Goal: Information Seeking & Learning: Learn about a topic

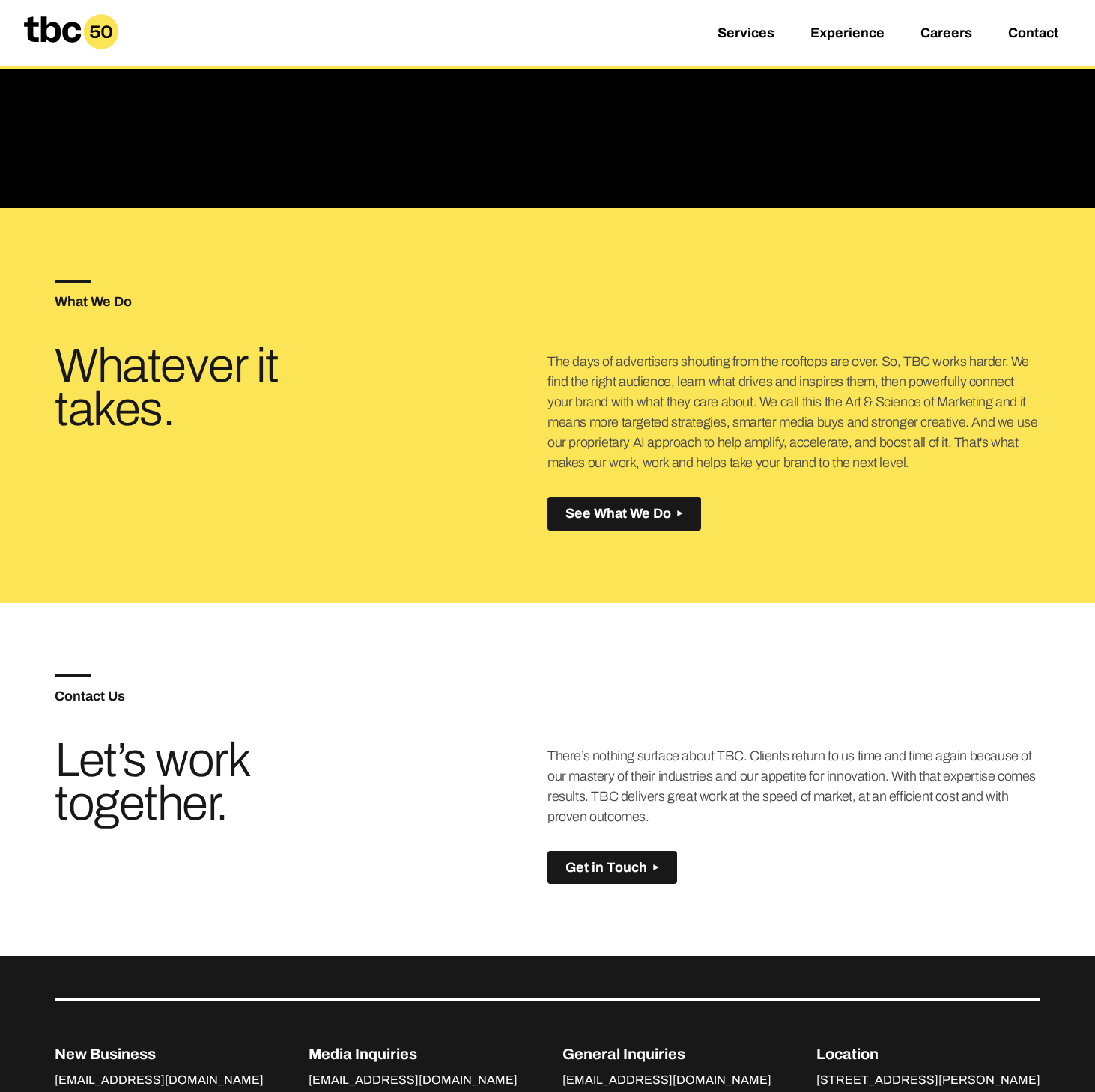
scroll to position [1095, 0]
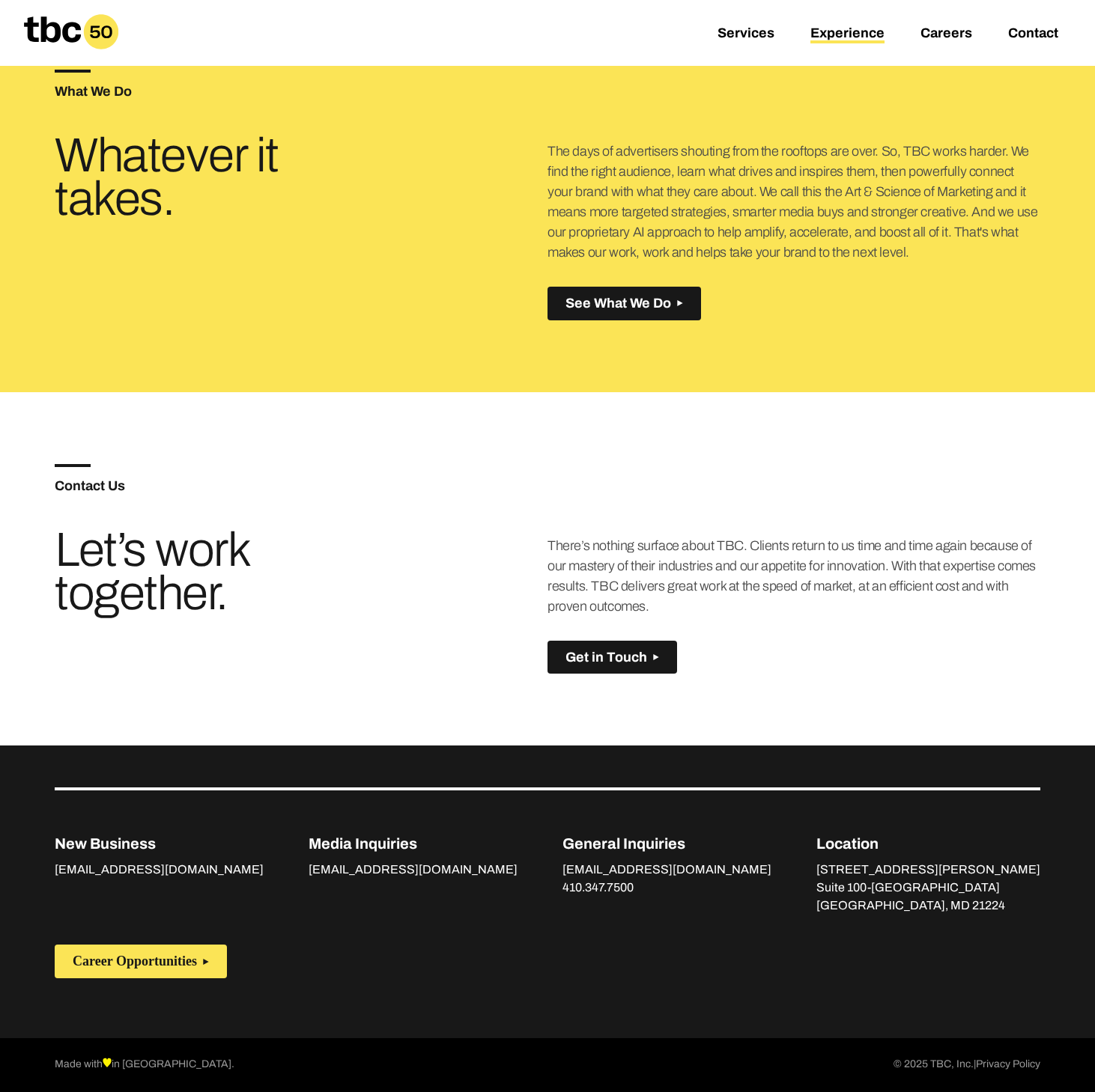
click at [874, 33] on link "Experience" at bounding box center [847, 34] width 74 height 18
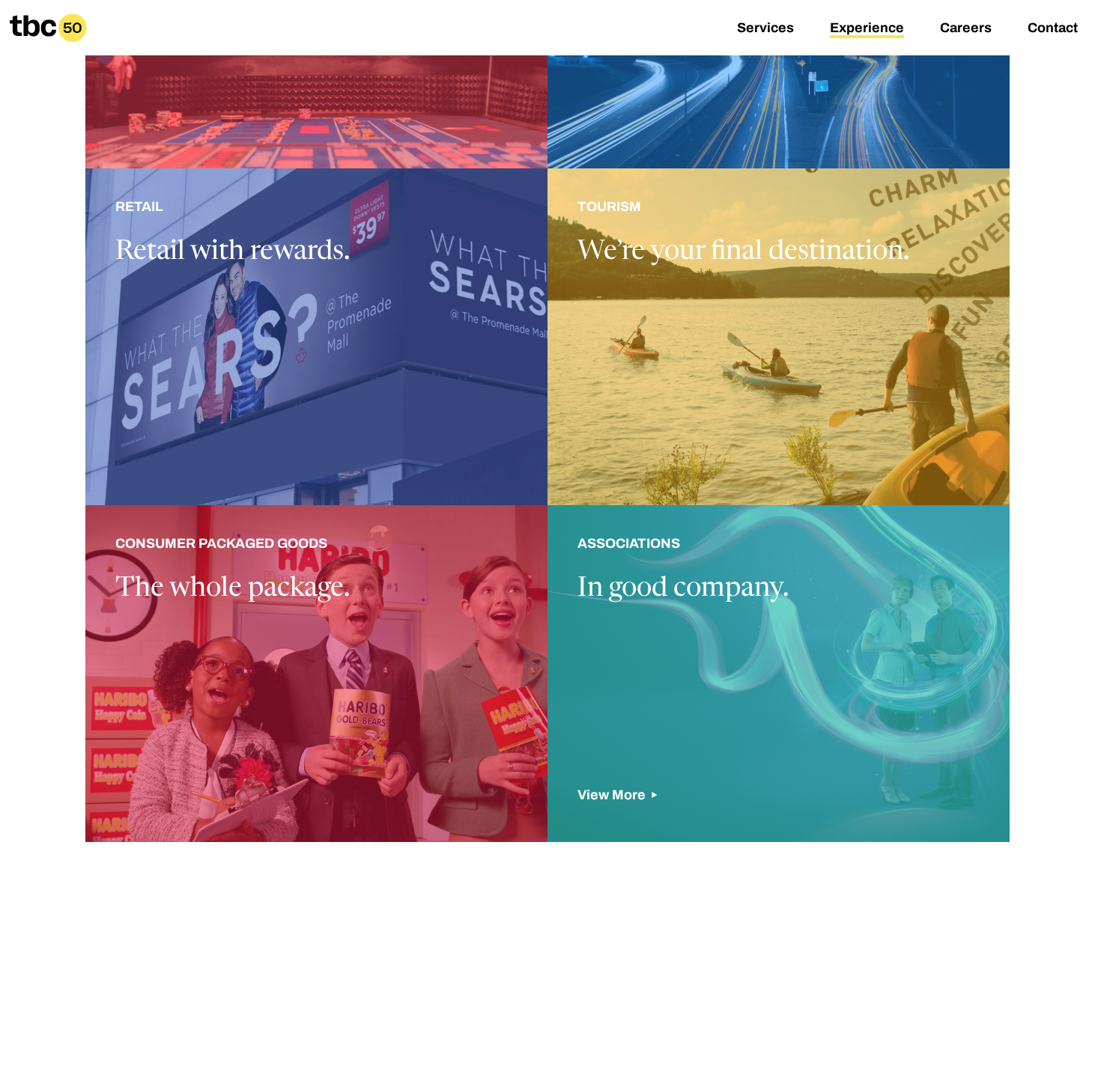
scroll to position [1040, 0]
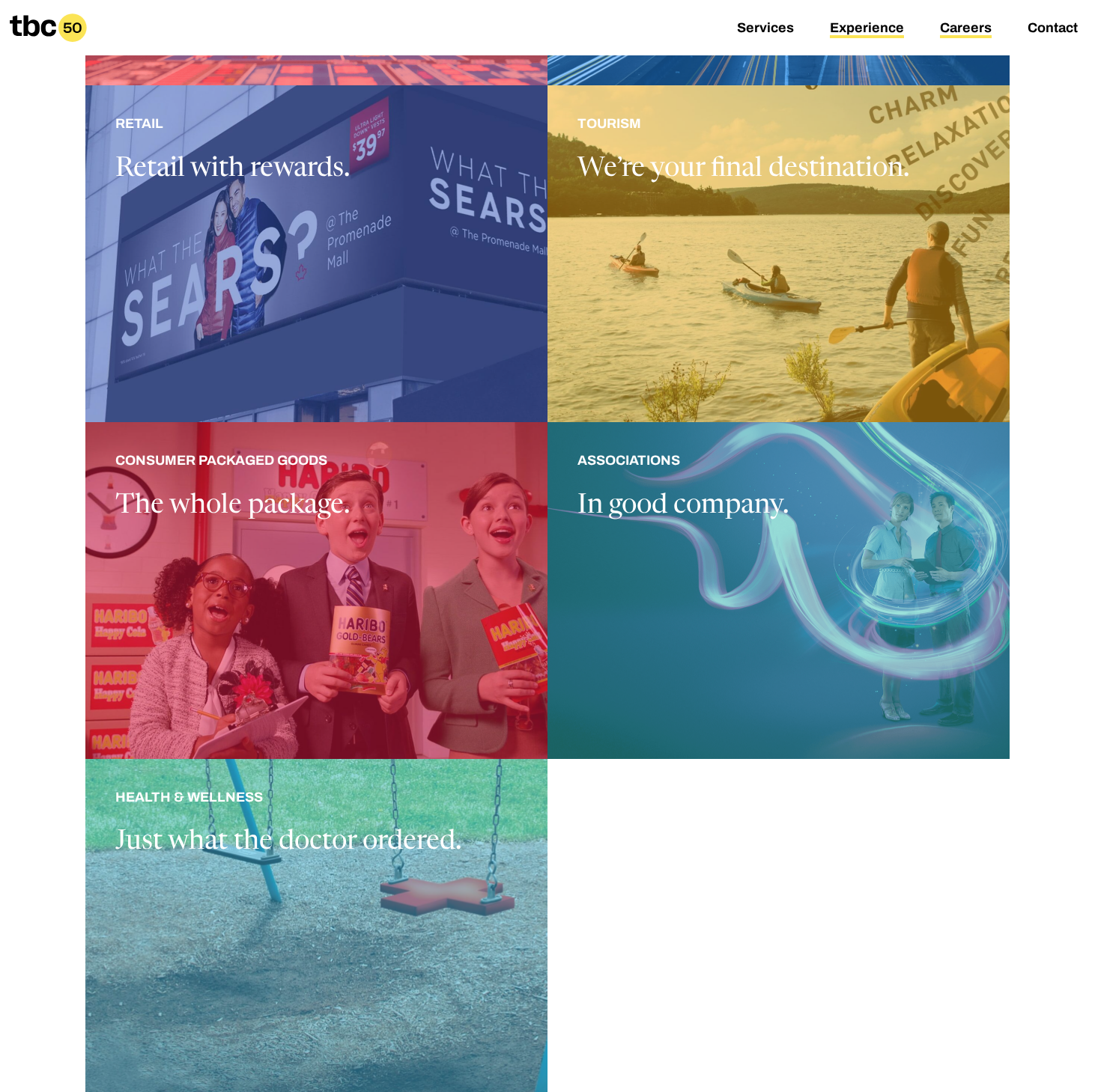
click at [959, 24] on link "Careers" at bounding box center [966, 29] width 51 height 18
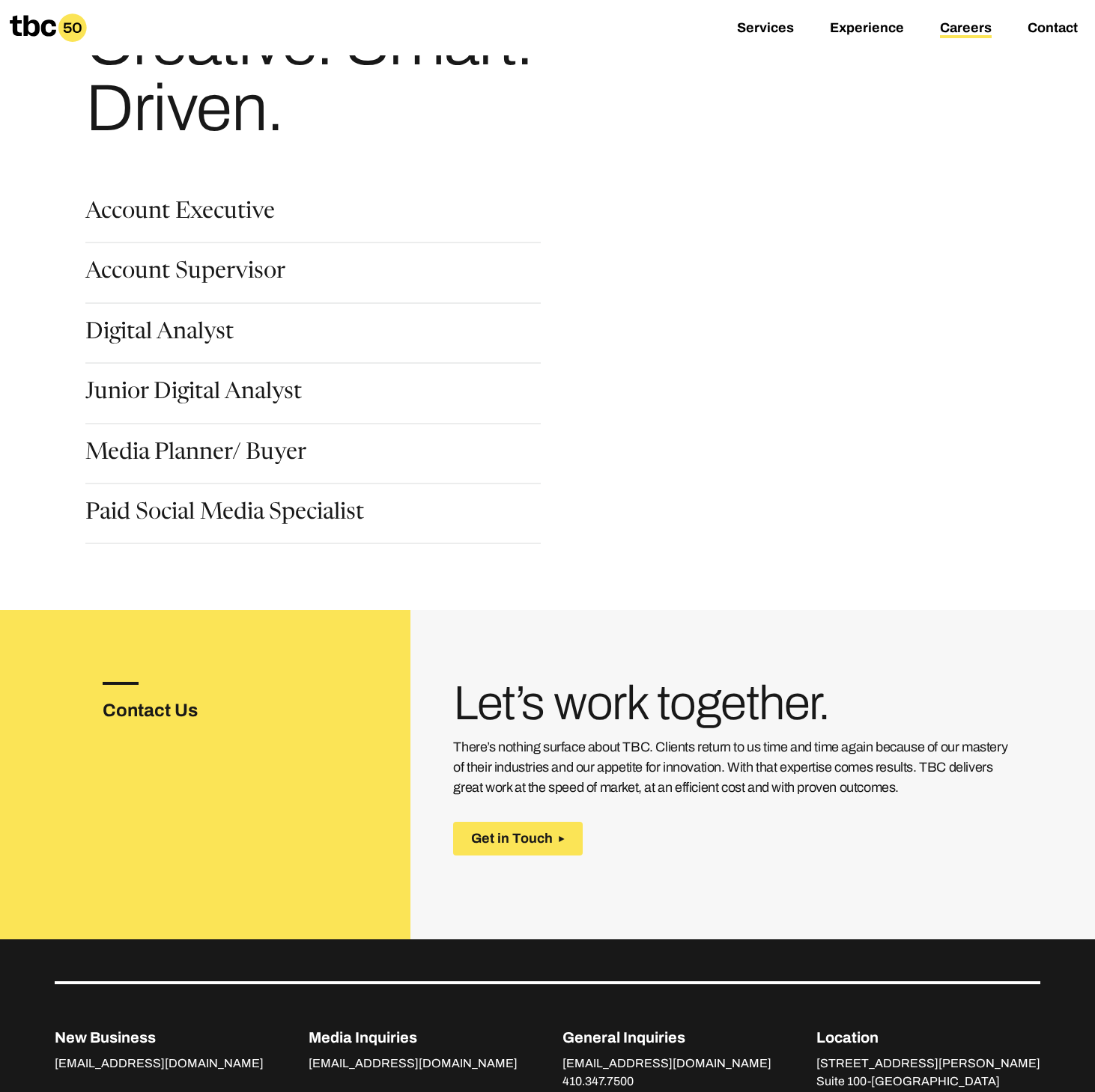
scroll to position [27, 0]
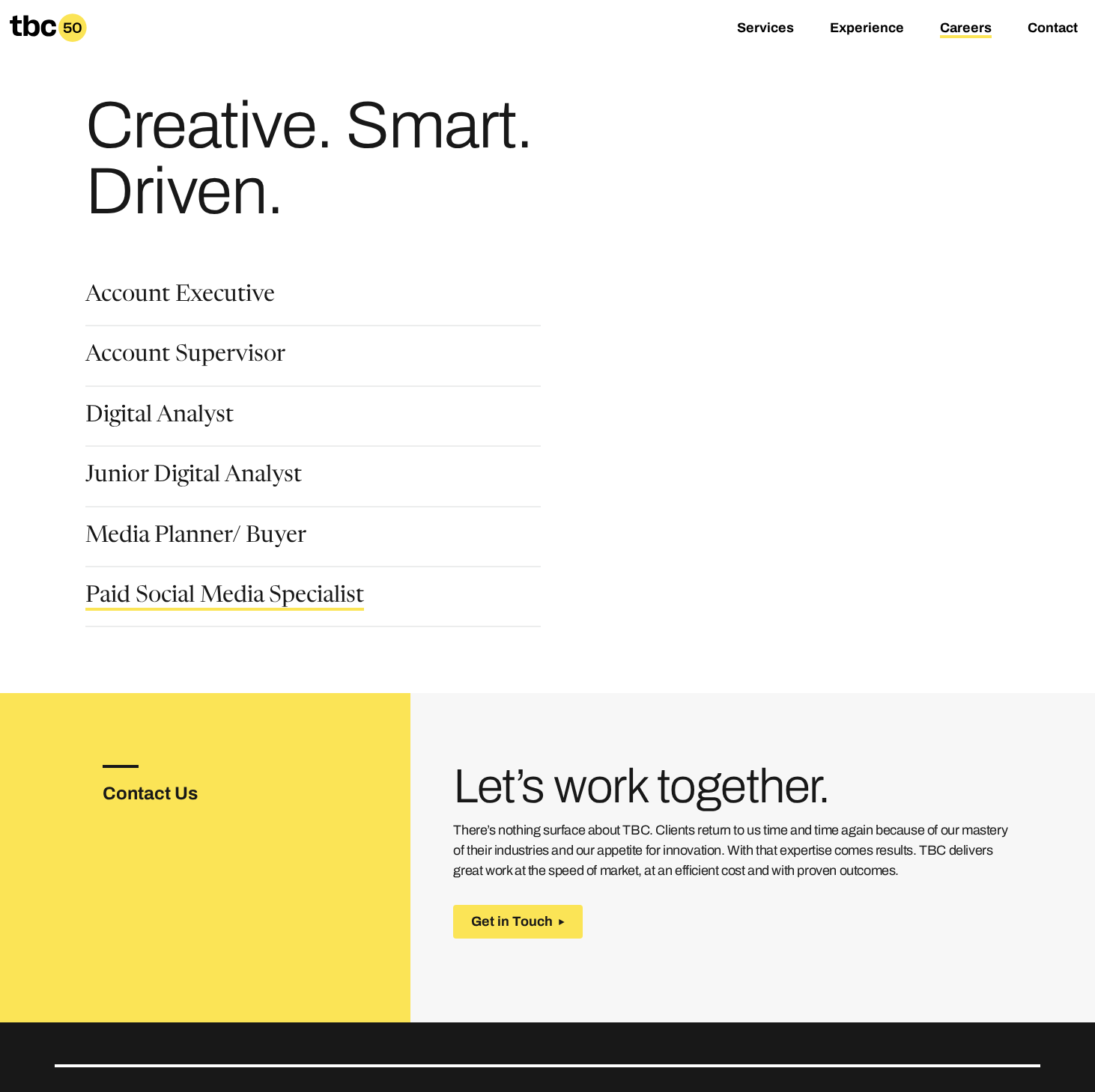
click at [274, 589] on link "Paid Social Media Specialist" at bounding box center [224, 598] width 278 height 26
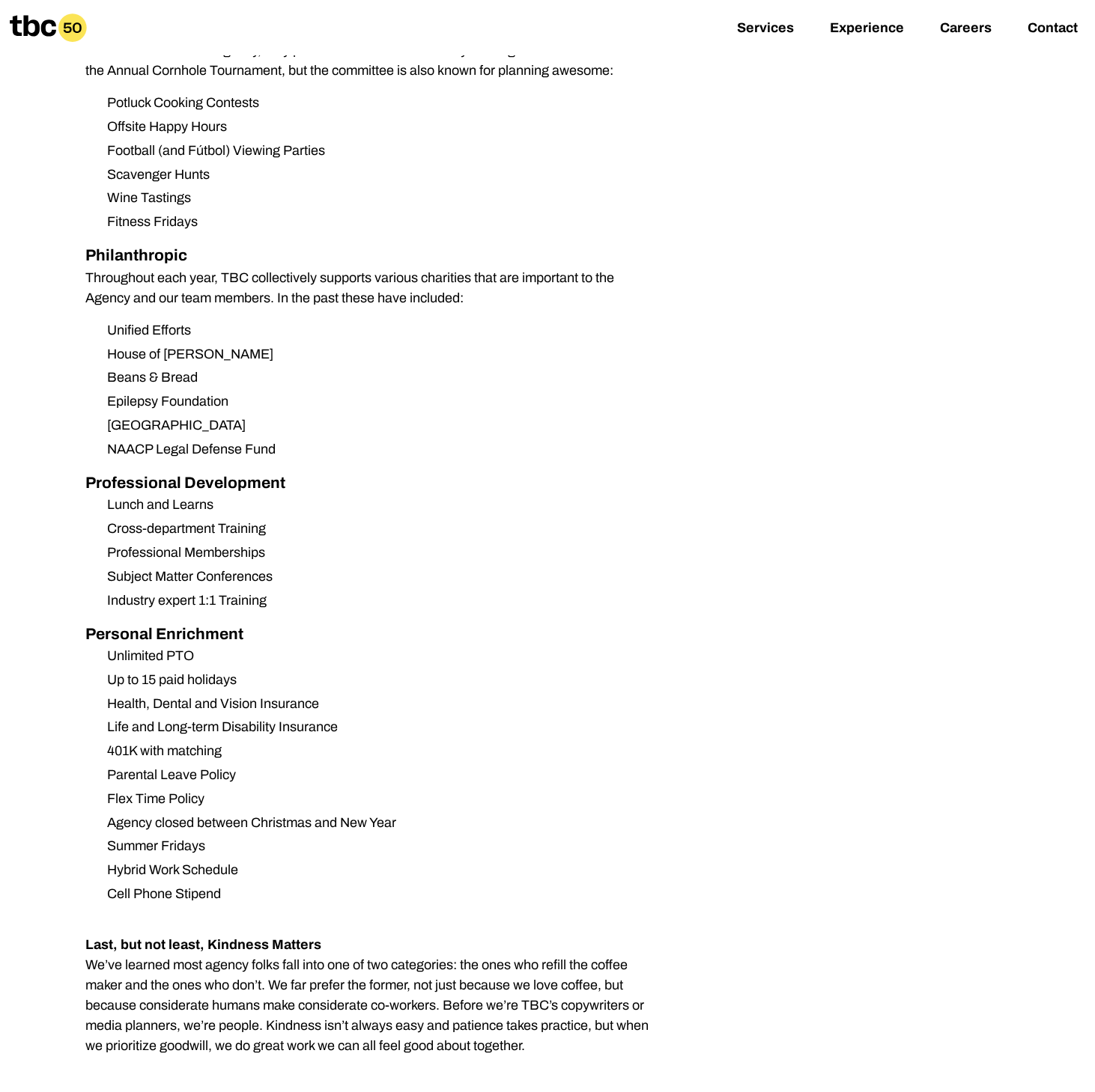
scroll to position [873, 0]
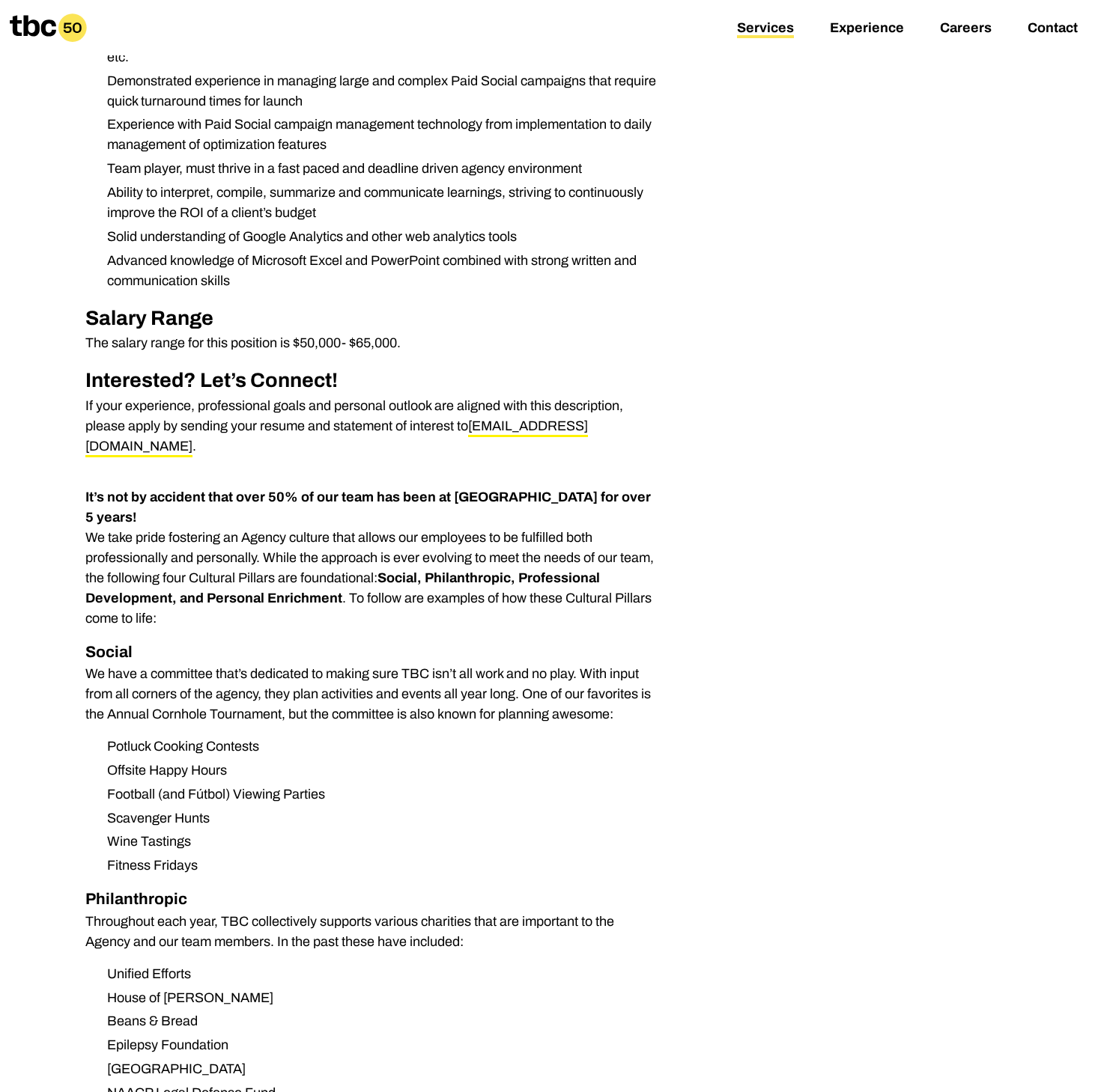
click at [765, 34] on link "Services" at bounding box center [765, 29] width 57 height 18
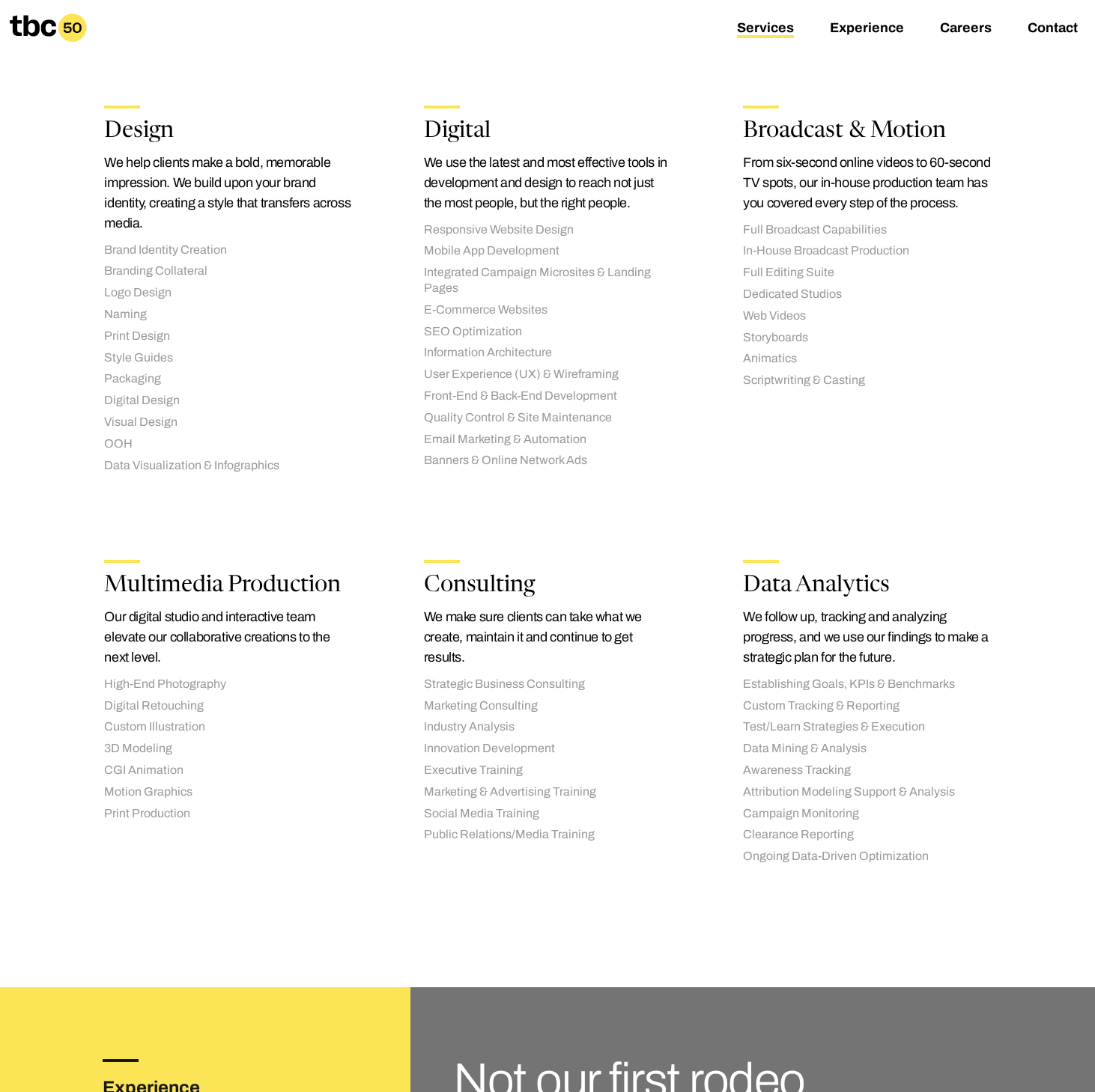
scroll to position [1852, 0]
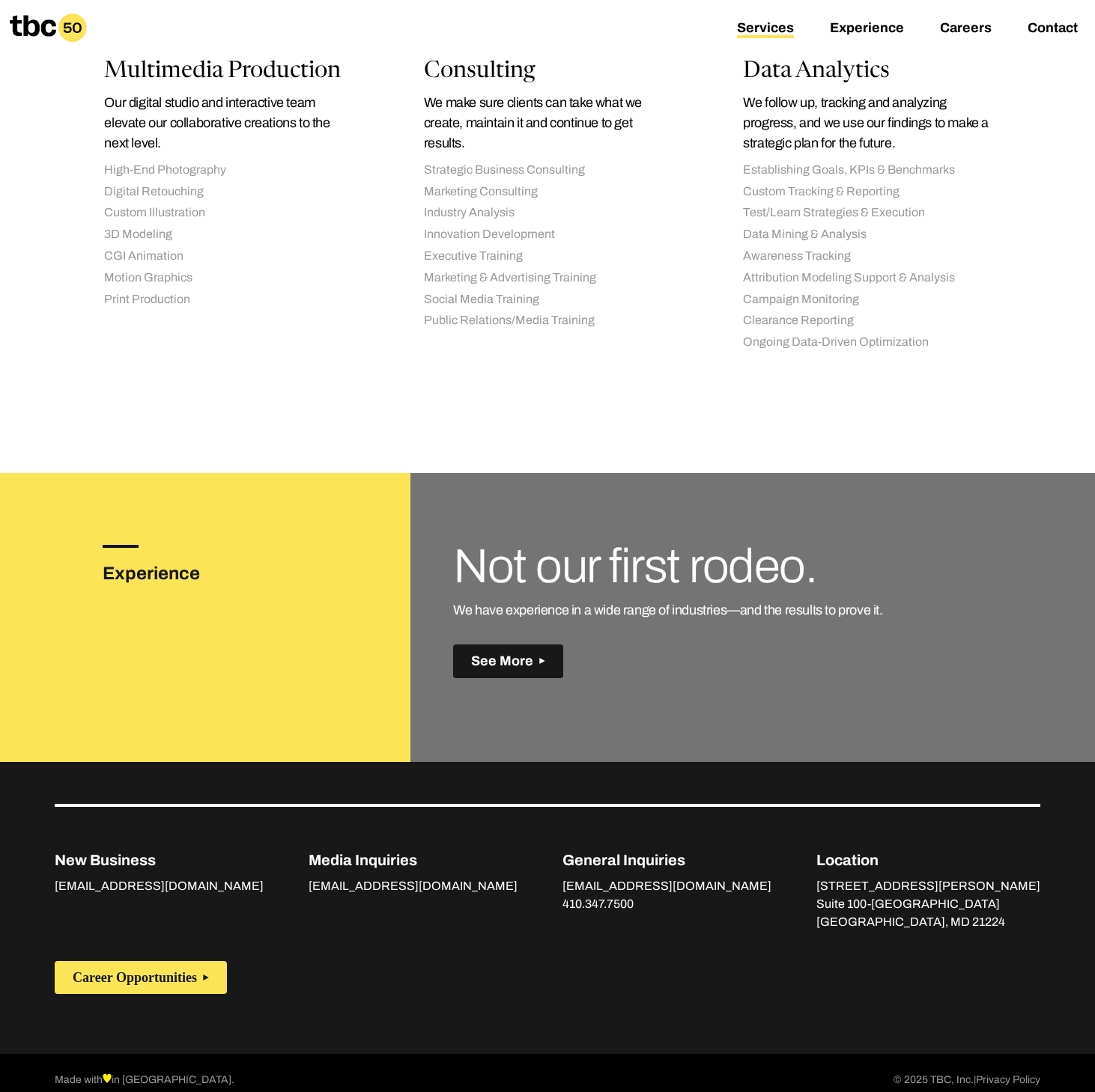
click at [497, 654] on span "See More" at bounding box center [502, 662] width 62 height 15
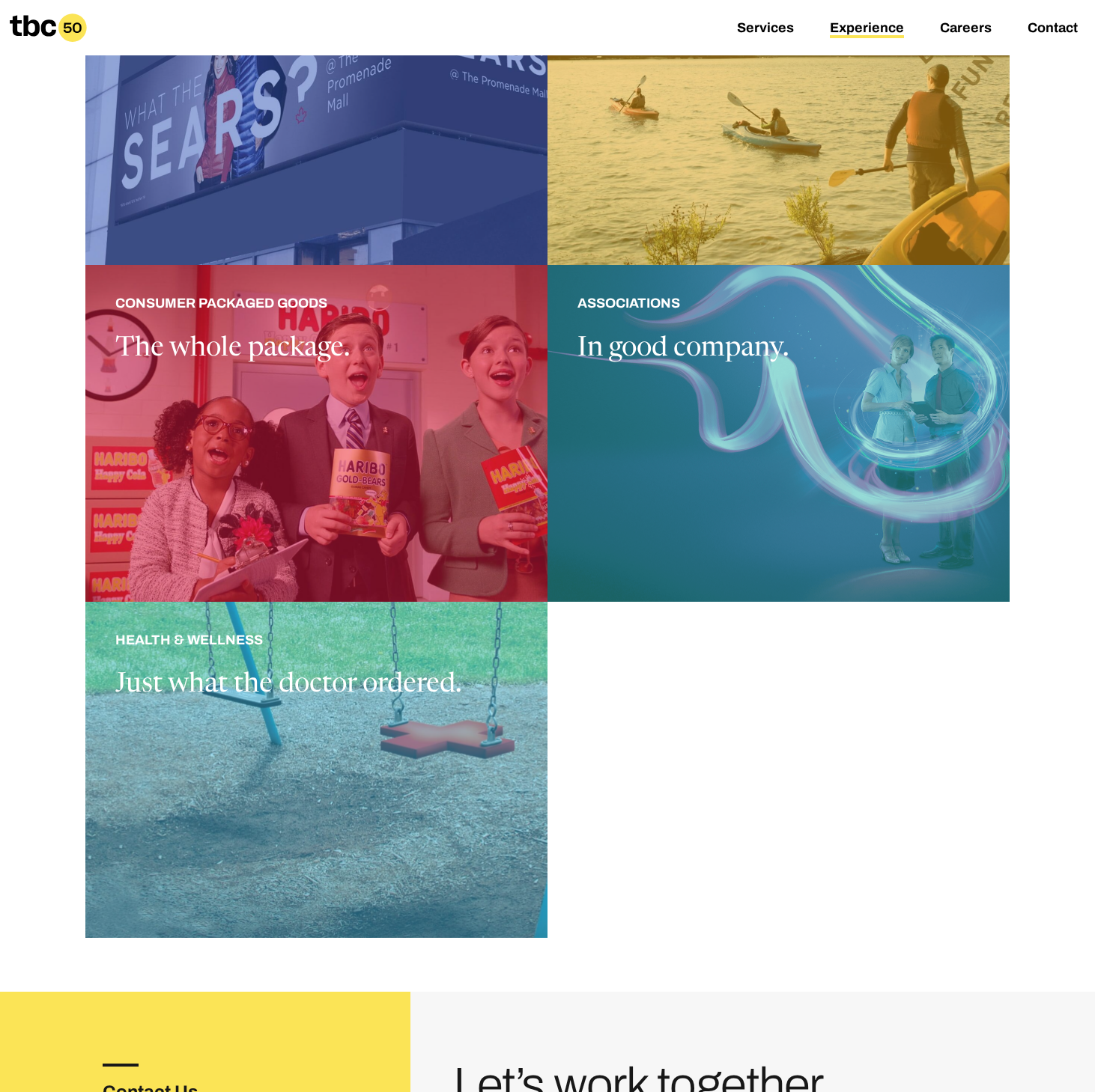
scroll to position [1772, 0]
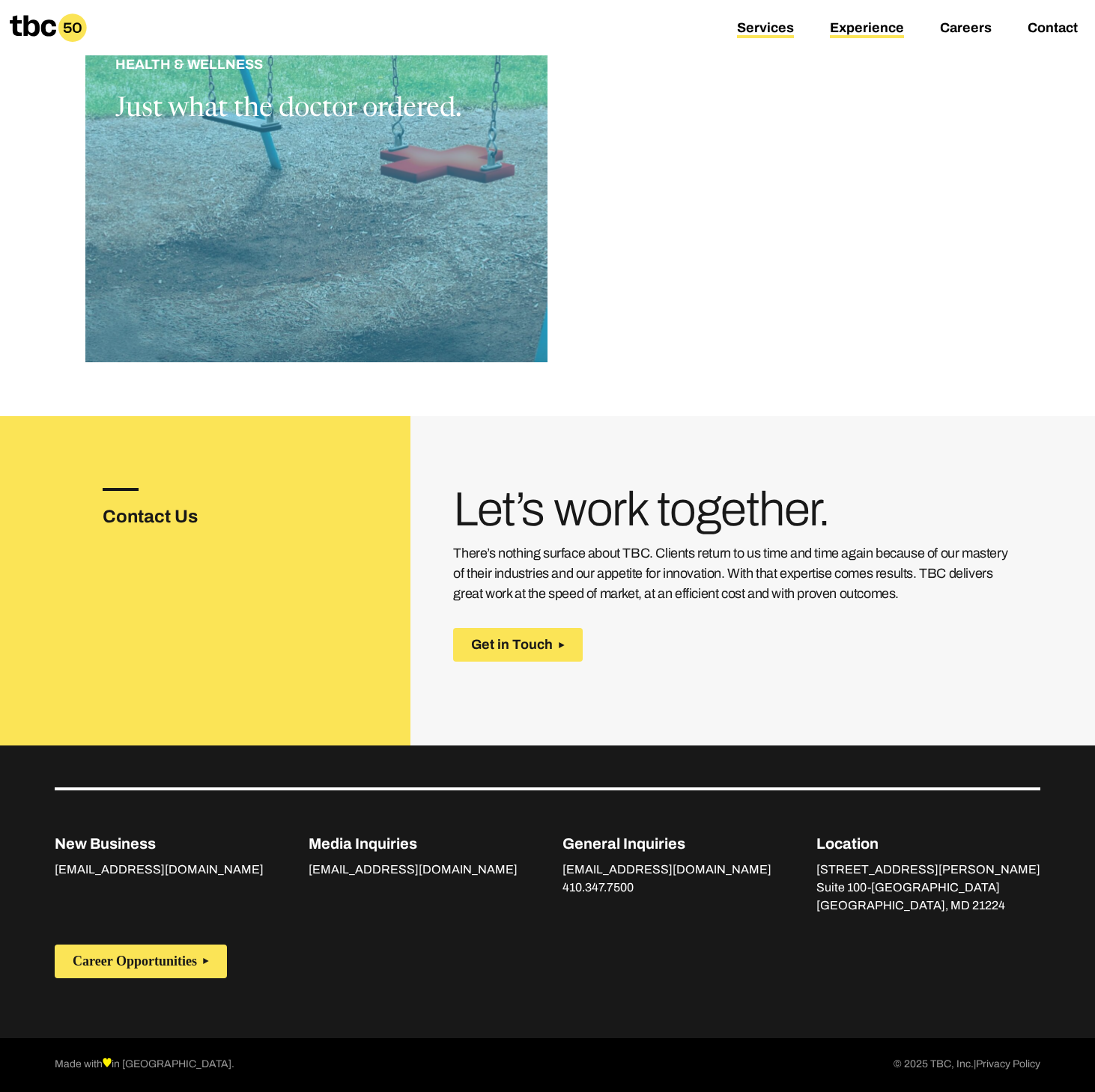
click at [759, 27] on link "Services" at bounding box center [765, 29] width 57 height 18
